Goal: Task Accomplishment & Management: Use online tool/utility

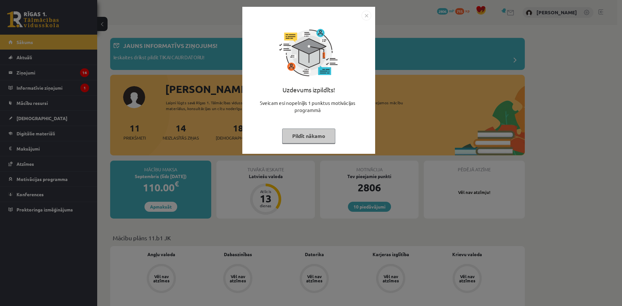
click at [300, 143] on button "Pildīt nākamo" at bounding box center [308, 136] width 53 height 15
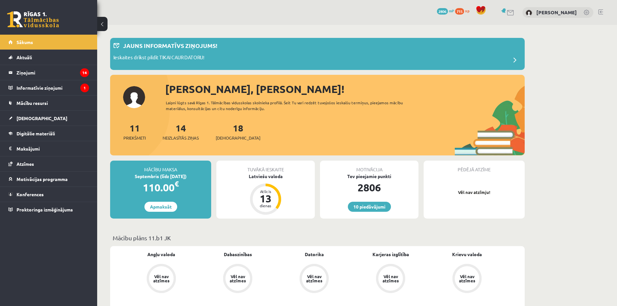
scroll to position [32, 0]
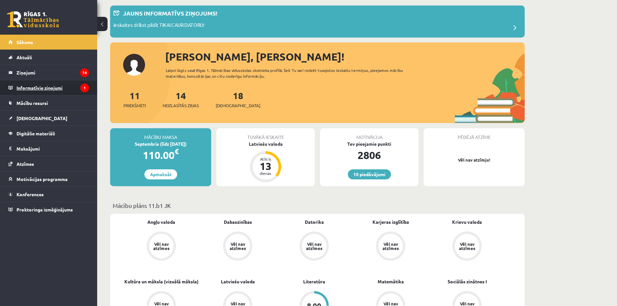
click at [59, 83] on legend "Informatīvie ziņojumi 1" at bounding box center [53, 87] width 73 height 15
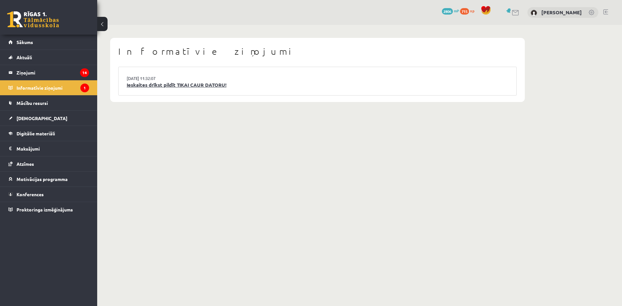
click at [167, 88] on link "Ieskaites drīkst pildīt TIKAI CAUR DATORU!" at bounding box center [318, 84] width 382 height 7
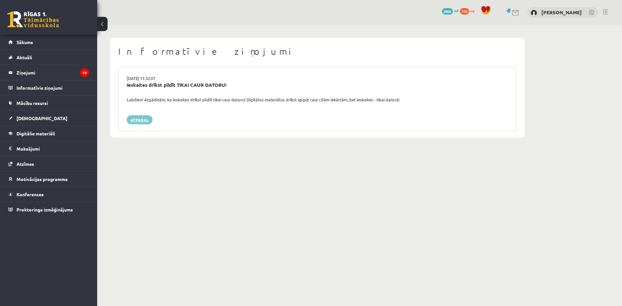
click at [133, 121] on link "Atpakaļ" at bounding box center [140, 119] width 26 height 9
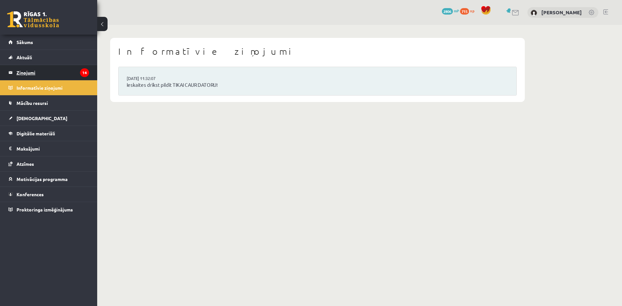
click at [50, 74] on legend "Ziņojumi 14" at bounding box center [53, 72] width 73 height 15
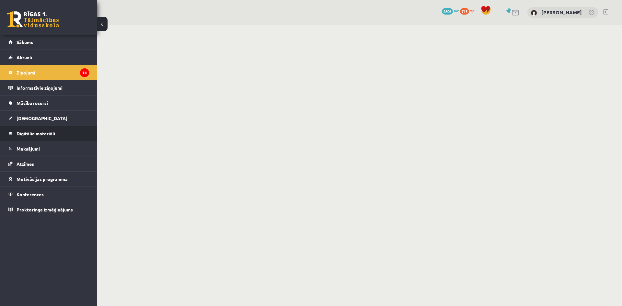
click at [33, 127] on link "Digitālie materiāli" at bounding box center [48, 133] width 81 height 15
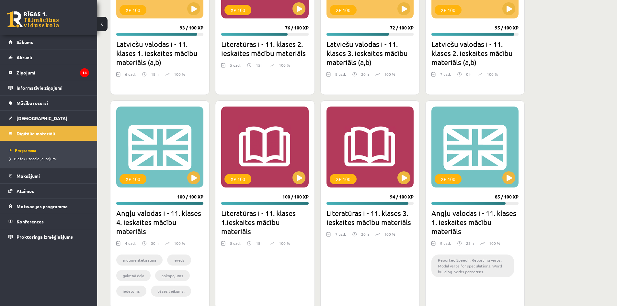
scroll to position [907, 0]
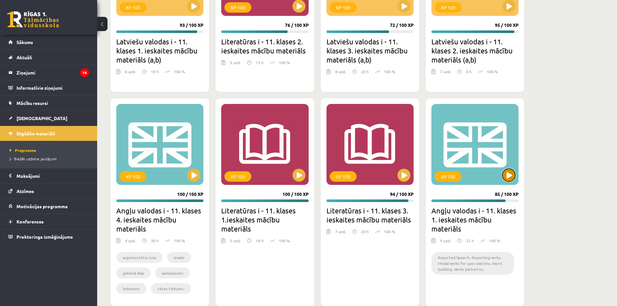
click at [503, 175] on button at bounding box center [508, 175] width 13 height 13
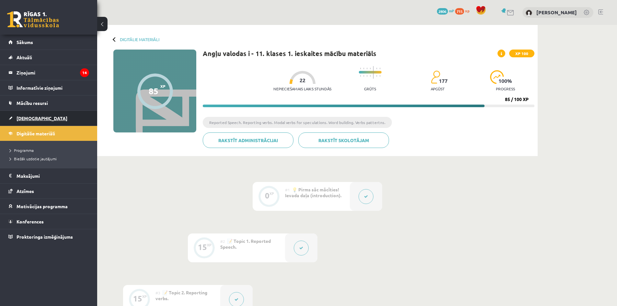
click at [34, 118] on span "[DEMOGRAPHIC_DATA]" at bounding box center [42, 118] width 51 height 6
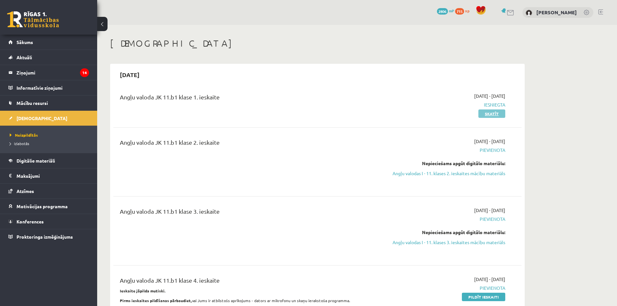
click at [490, 116] on link "Skatīt" at bounding box center [491, 113] width 27 height 8
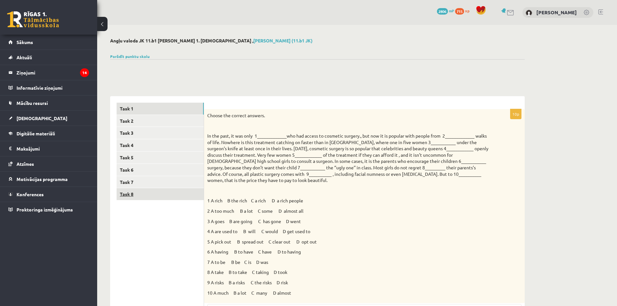
click at [123, 191] on link "Task 8" at bounding box center [160, 194] width 87 height 12
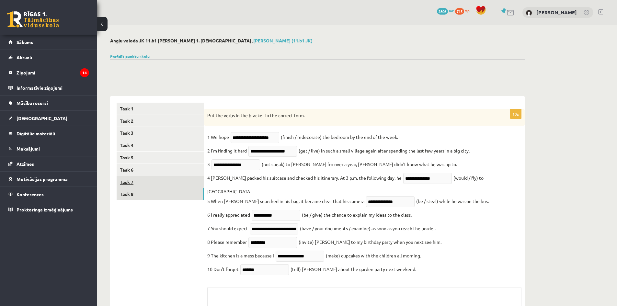
click at [146, 181] on link "Task 7" at bounding box center [160, 182] width 87 height 12
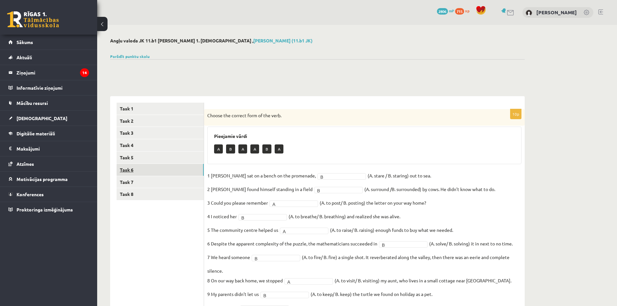
click at [150, 173] on link "Task 6" at bounding box center [160, 170] width 87 height 12
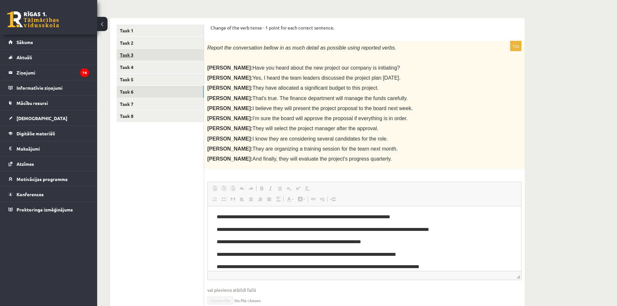
scroll to position [21, 0]
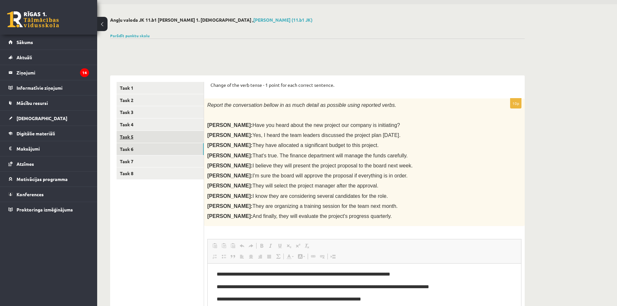
click at [139, 140] on link "Task 5" at bounding box center [160, 137] width 87 height 12
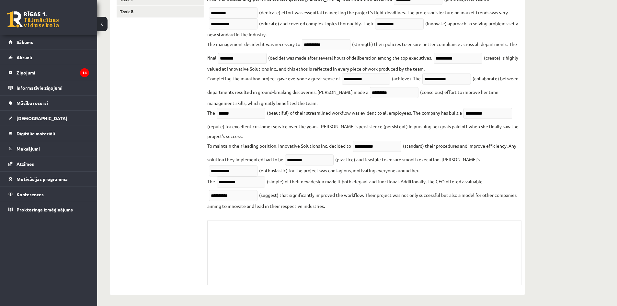
scroll to position [0, 0]
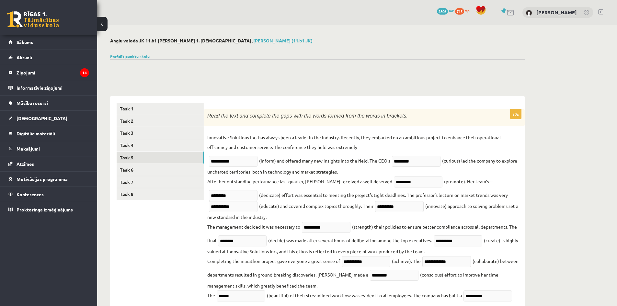
click at [165, 153] on link "Task 5" at bounding box center [160, 158] width 87 height 12
click at [162, 145] on link "Task 4" at bounding box center [160, 145] width 87 height 12
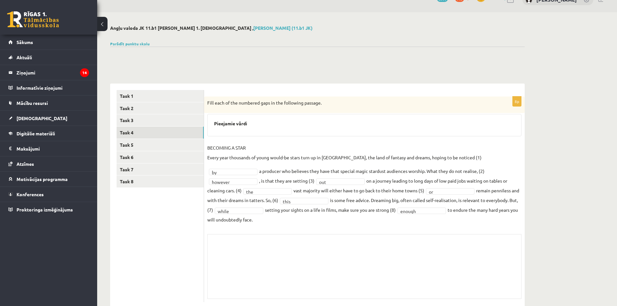
scroll to position [19, 0]
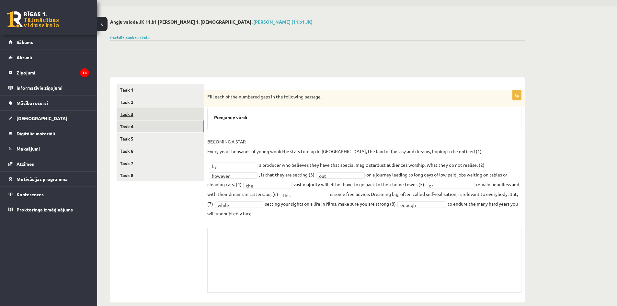
click at [167, 113] on link "Task 3" at bounding box center [160, 114] width 87 height 12
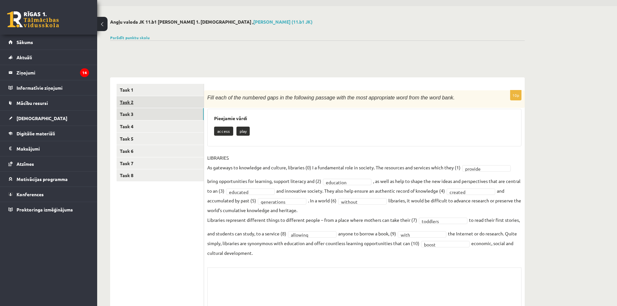
click at [161, 103] on link "Task 2" at bounding box center [160, 102] width 87 height 12
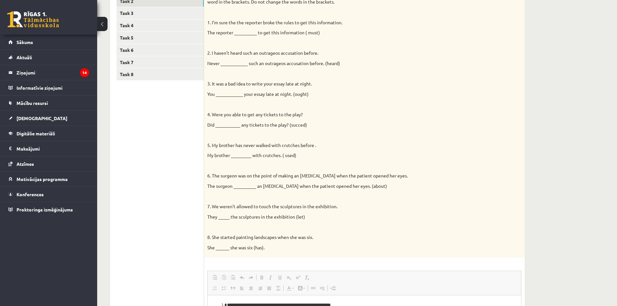
scroll to position [51, 0]
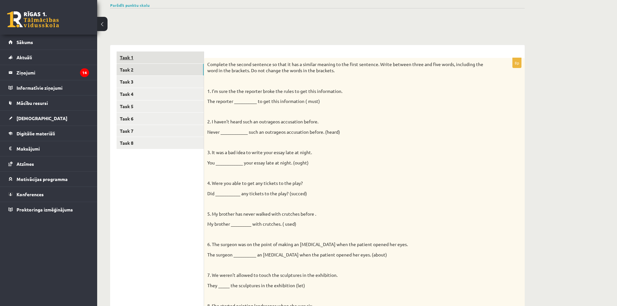
click at [128, 52] on link "Task 1" at bounding box center [160, 58] width 87 height 12
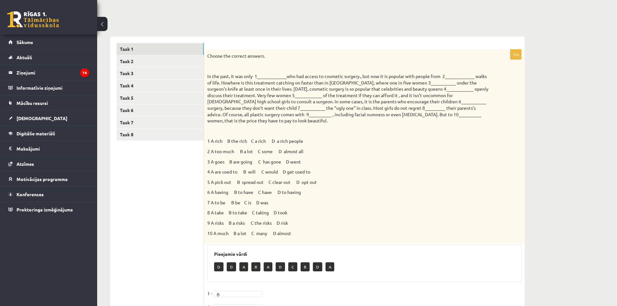
scroll to position [0, 0]
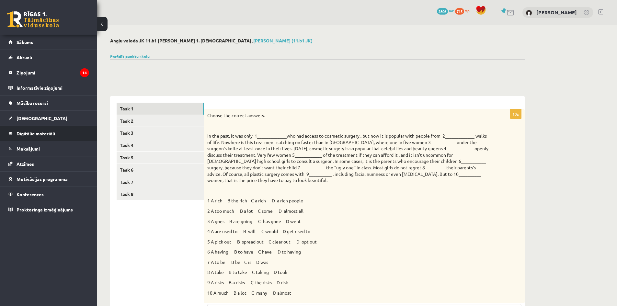
click at [42, 131] on span "Digitālie materiāli" at bounding box center [36, 134] width 39 height 6
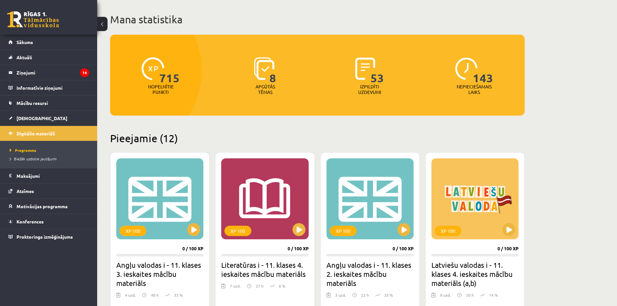
scroll to position [65, 0]
